Goal: Find specific page/section: Find specific page/section

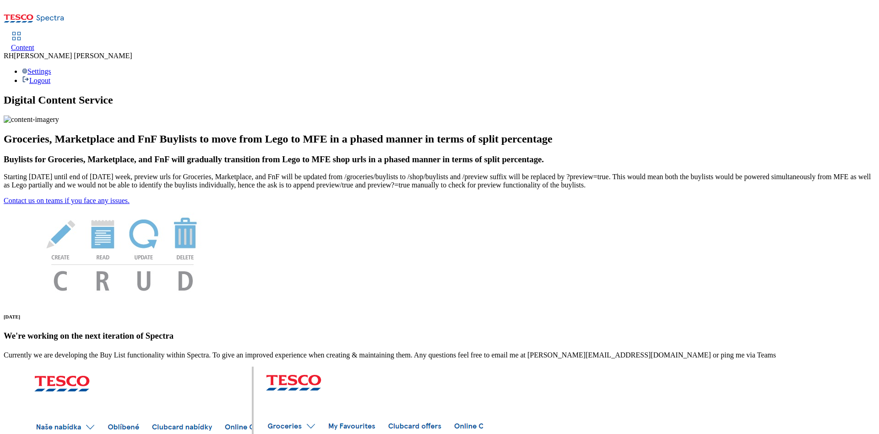
click at [34, 44] on span "Content" at bounding box center [22, 48] width 23 height 8
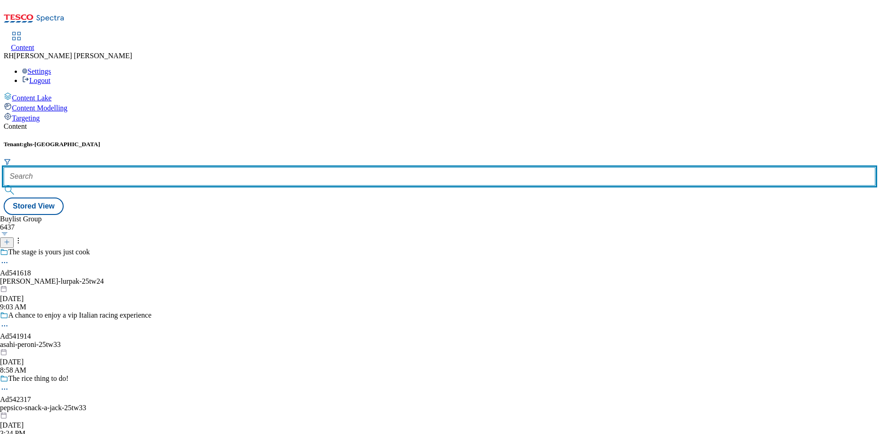
click at [208, 167] on input "text" at bounding box center [440, 176] width 872 height 18
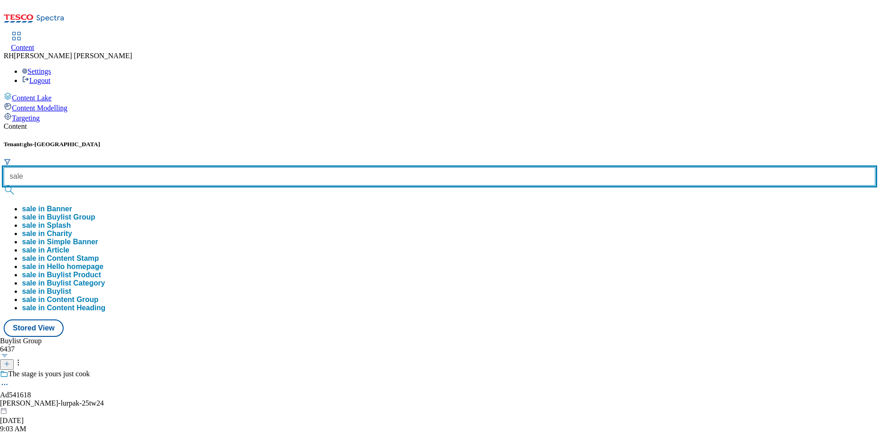
type input "sale"
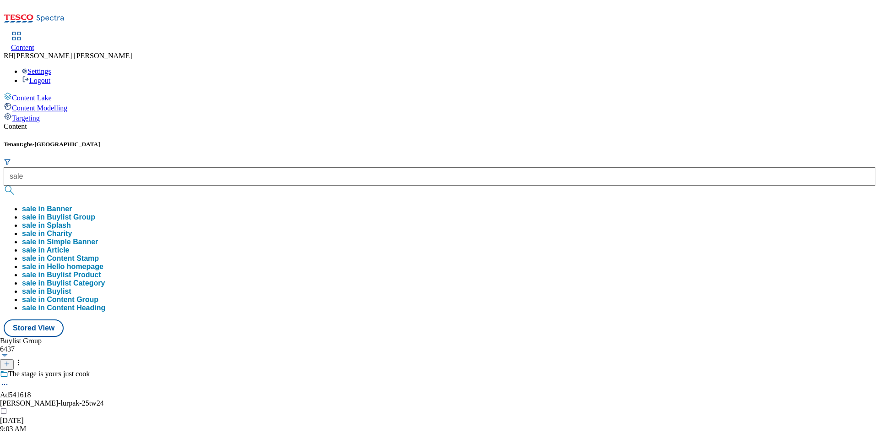
click at [95, 213] on button "sale in Buylist Group" at bounding box center [58, 217] width 73 height 8
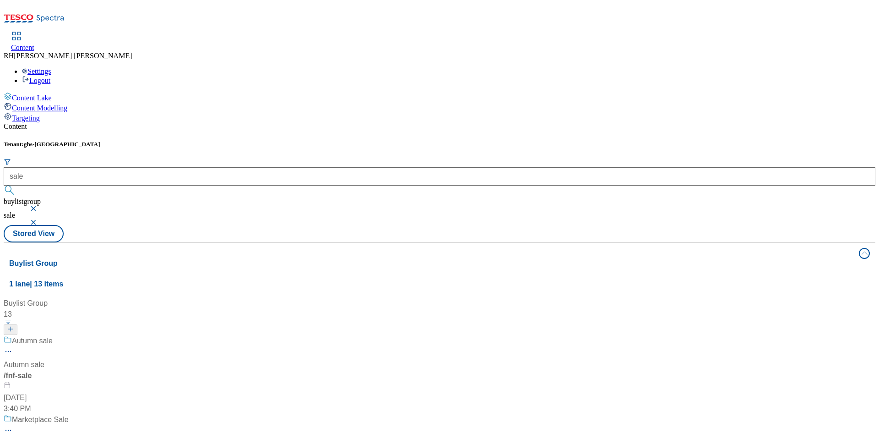
click at [53, 289] on span "Autumn sale" at bounding box center [32, 340] width 41 height 11
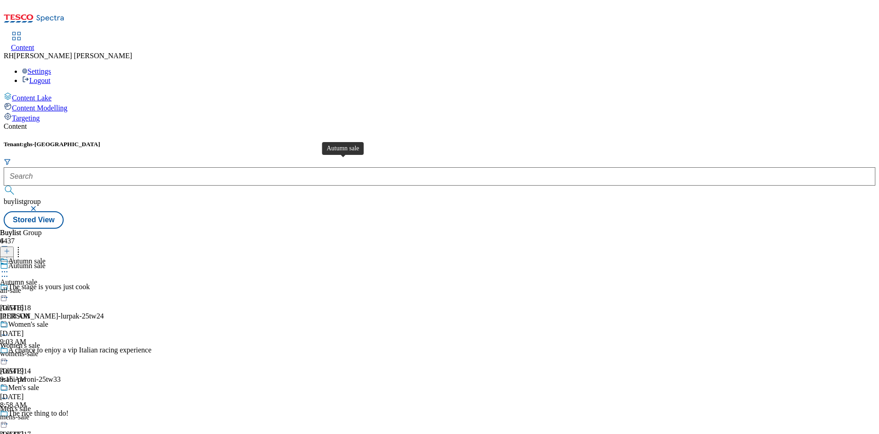
click at [37, 278] on div "Autumn sale" at bounding box center [18, 282] width 37 height 8
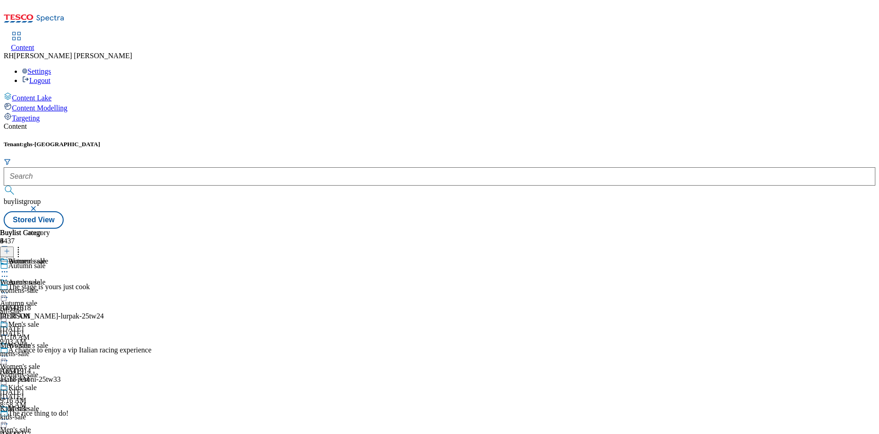
click at [9, 288] on icon at bounding box center [4, 292] width 9 height 9
